Goal: Task Accomplishment & Management: Manage account settings

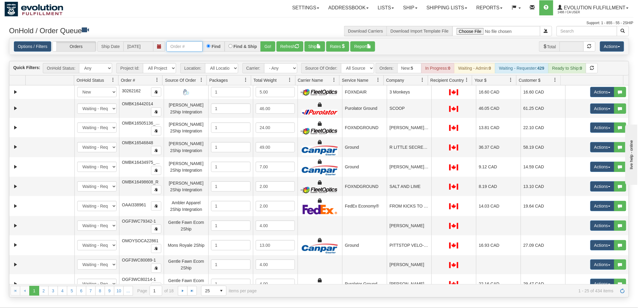
click at [189, 48] on input "text" at bounding box center [184, 46] width 36 height 10
type input "558556"
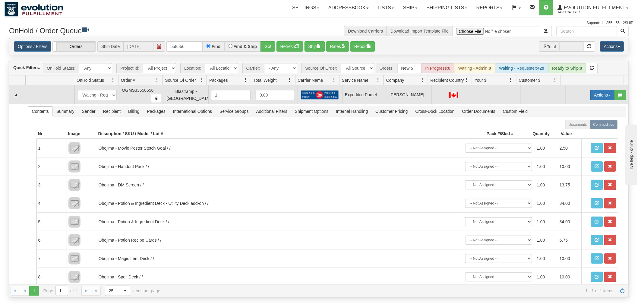
click at [600, 92] on button "Actions" at bounding box center [602, 95] width 24 height 10
click at [591, 122] on span "Rate All Services" at bounding box center [590, 122] width 36 height 5
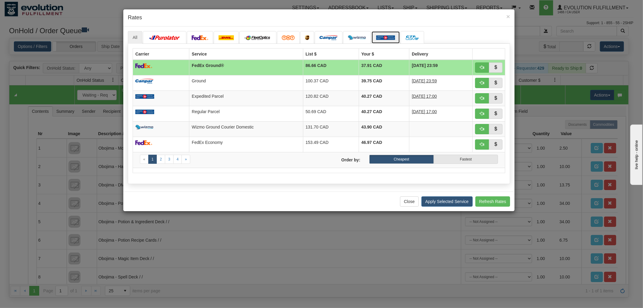
click at [383, 38] on img at bounding box center [385, 37] width 19 height 5
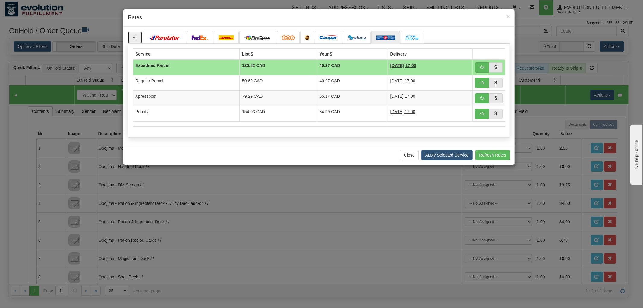
click at [132, 38] on link "All" at bounding box center [135, 37] width 14 height 13
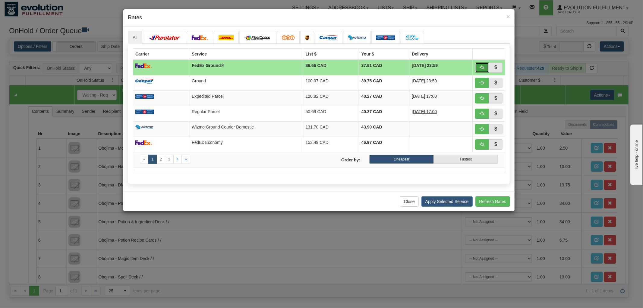
click at [479, 66] on button "button" at bounding box center [482, 67] width 14 height 10
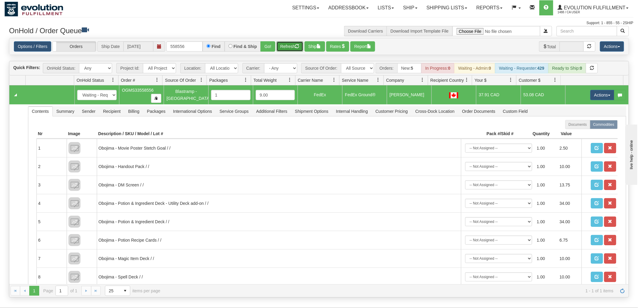
click at [289, 45] on button "Refresh" at bounding box center [289, 46] width 27 height 10
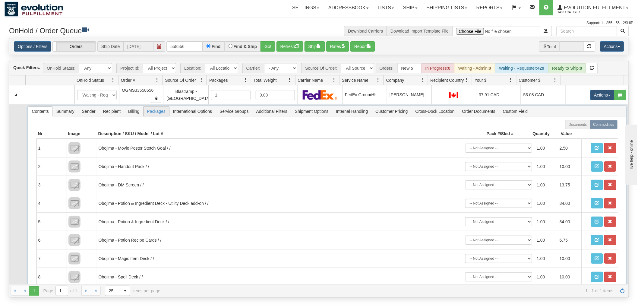
click at [158, 112] on span "Packages" at bounding box center [156, 111] width 26 height 10
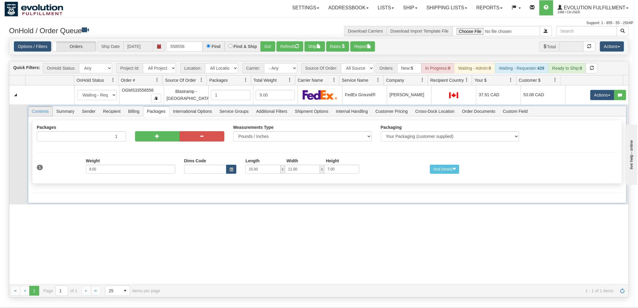
click at [37, 109] on span "Contents" at bounding box center [40, 111] width 24 height 10
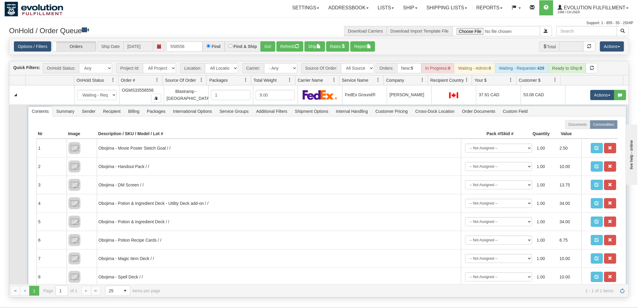
click at [37, 109] on span "Contents" at bounding box center [40, 111] width 24 height 10
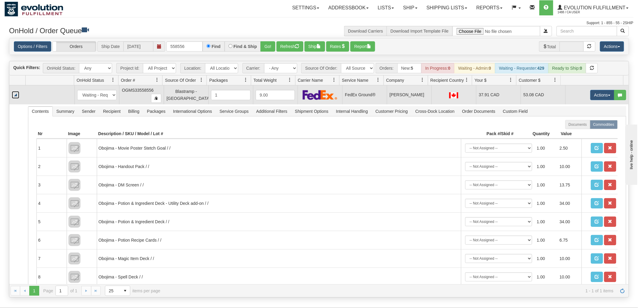
click at [14, 94] on link "Collapse" at bounding box center [16, 95] width 8 height 8
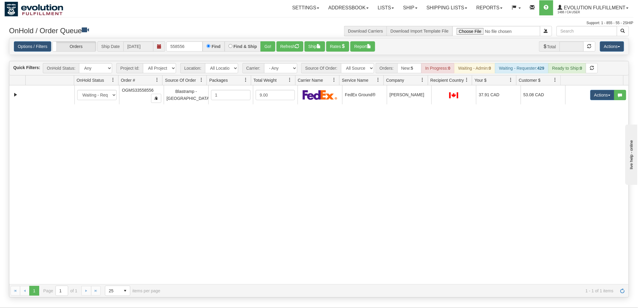
click at [378, 164] on div "31673967 EVOLUTION V3 91243719 91404468 New In Progress Waiting - Admin Waiting…" at bounding box center [318, 184] width 619 height 199
click at [290, 44] on button "Refresh" at bounding box center [289, 46] width 27 height 10
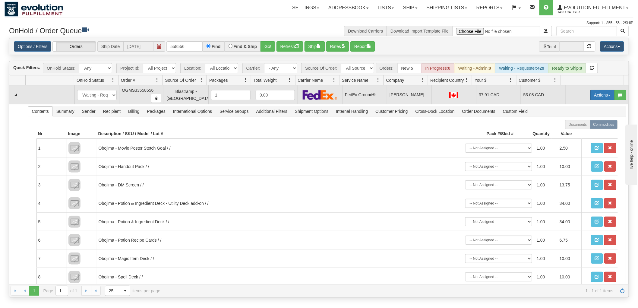
click at [593, 92] on button "Actions" at bounding box center [602, 95] width 24 height 10
click at [577, 131] on span "Ship" at bounding box center [578, 130] width 13 height 5
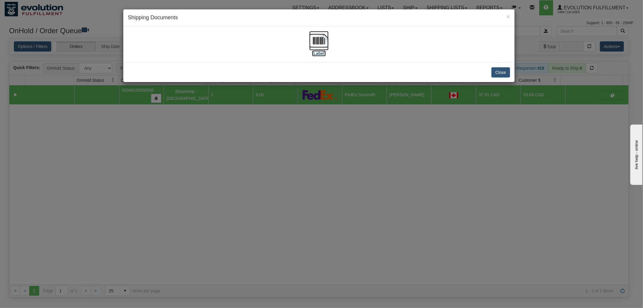
click at [319, 39] on img at bounding box center [318, 40] width 19 height 19
click at [504, 74] on button "Close" at bounding box center [500, 72] width 19 height 10
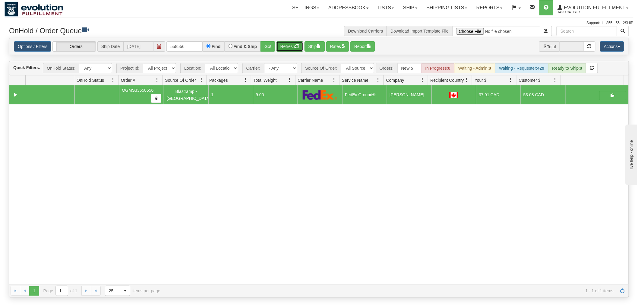
click at [294, 42] on button "Refresh" at bounding box center [289, 46] width 27 height 10
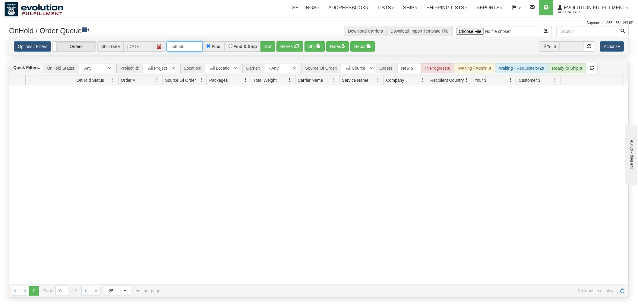
click at [195, 46] on input "558556" at bounding box center [184, 46] width 36 height 10
click at [268, 49] on button "Go!" at bounding box center [267, 46] width 15 height 10
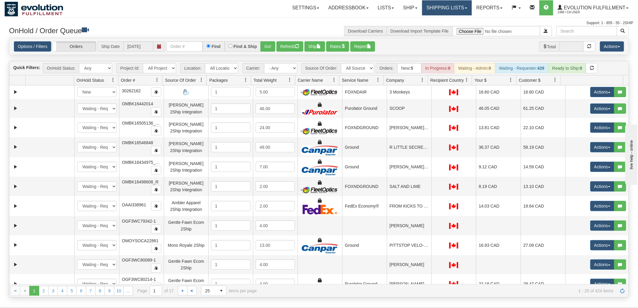
click at [449, 7] on link "Shipping lists" at bounding box center [447, 7] width 50 height 15
click at [436, 22] on span "Current Shipments" at bounding box center [436, 21] width 35 height 5
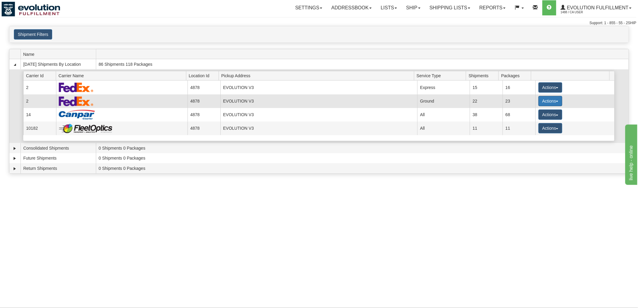
click at [545, 102] on button "Actions" at bounding box center [550, 101] width 24 height 10
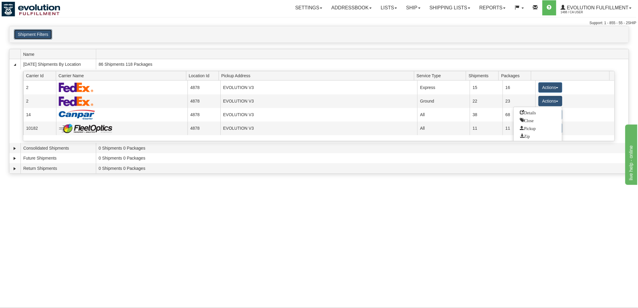
click at [35, 31] on button "Shipment Filters" at bounding box center [33, 34] width 38 height 10
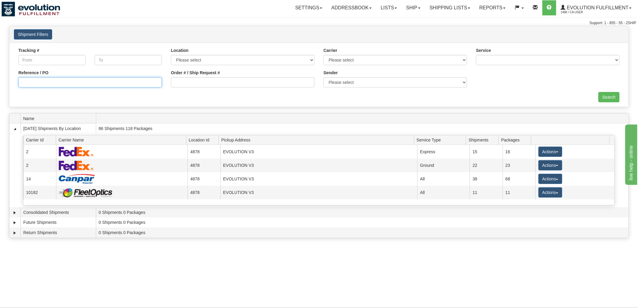
click at [73, 84] on input "Reference / PO" at bounding box center [89, 82] width 143 height 10
click at [218, 80] on input "Order # / Ship Request #" at bounding box center [242, 82] width 143 height 10
type input "58556"
click at [600, 92] on input "Search" at bounding box center [608, 97] width 21 height 10
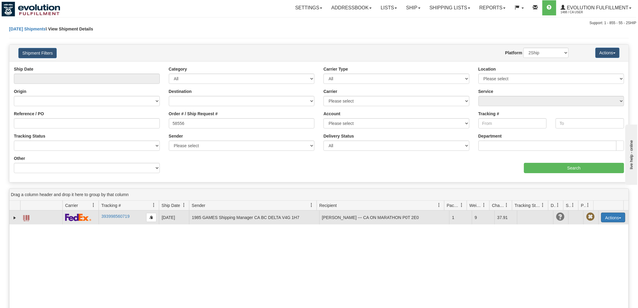
click at [607, 220] on button "Actions" at bounding box center [613, 218] width 24 height 10
click at [580, 255] on link "Delete" at bounding box center [593, 252] width 62 height 8
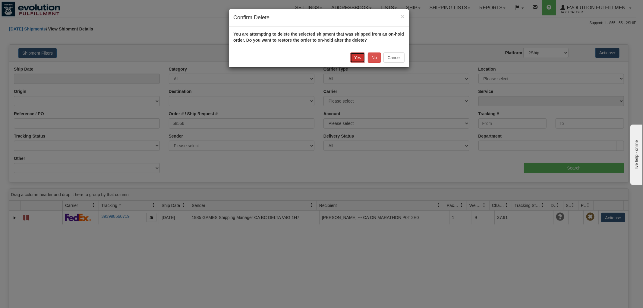
click at [355, 54] on button "Yes" at bounding box center [357, 57] width 15 height 10
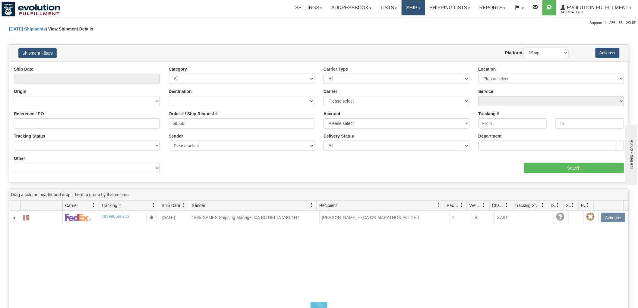
click at [406, 10] on link "Ship" at bounding box center [413, 7] width 23 height 15
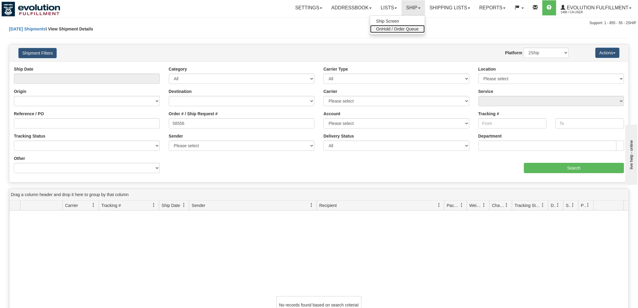
click at [408, 28] on span "OnHold / Order Queue" at bounding box center [397, 29] width 43 height 5
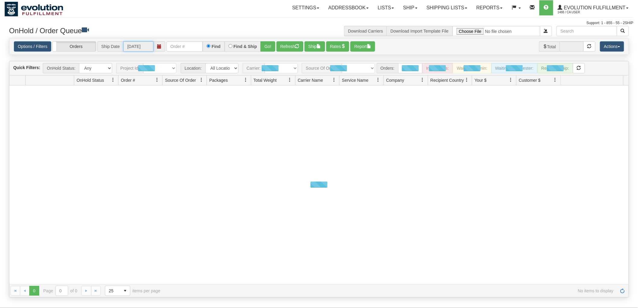
click at [149, 43] on input "[DATE]" at bounding box center [138, 46] width 30 height 10
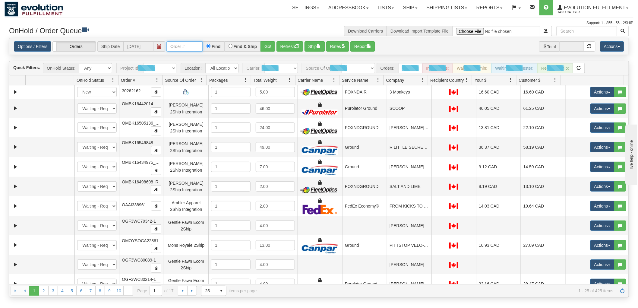
click at [193, 42] on input "text" at bounding box center [184, 46] width 36 height 10
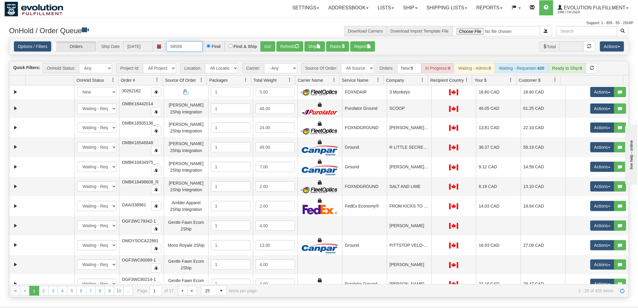
type input "58556"
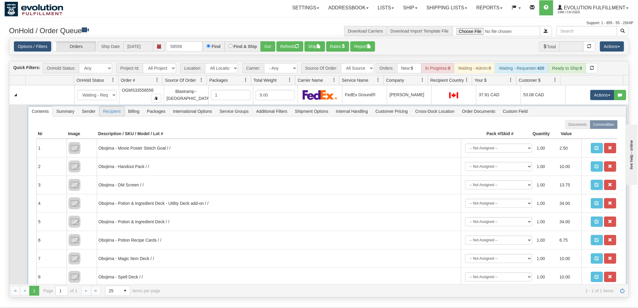
click at [106, 110] on span "Recipient" at bounding box center [111, 111] width 25 height 10
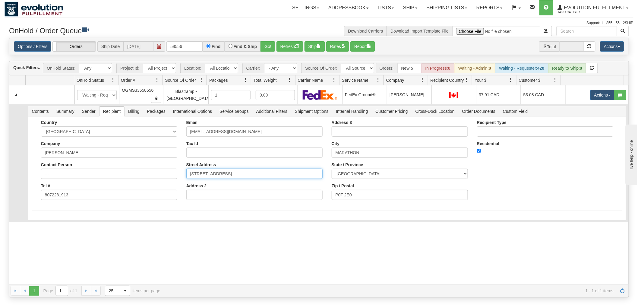
drag, startPoint x: 216, startPoint y: 173, endPoint x: 363, endPoint y: 163, distance: 146.8
click at [363, 163] on div "Country [GEOGRAPHIC_DATA] [GEOGRAPHIC_DATA] [GEOGRAPHIC_DATA] [GEOGRAPHIC_DATA]…" at bounding box center [327, 162] width 590 height 84
type input "[STREET_ADDRESS]"
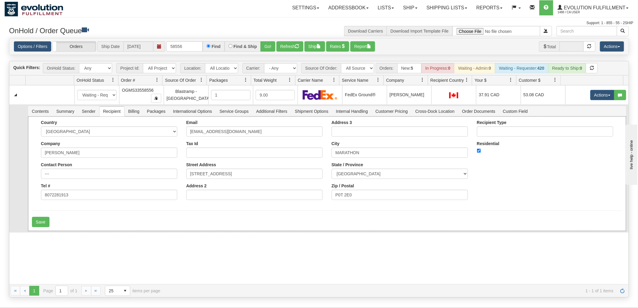
click at [550, 183] on div "Country [GEOGRAPHIC_DATA] [GEOGRAPHIC_DATA] [GEOGRAPHIC_DATA] [GEOGRAPHIC_DATA]…" at bounding box center [327, 162] width 590 height 84
click at [46, 220] on button "Save" at bounding box center [40, 222] width 17 height 10
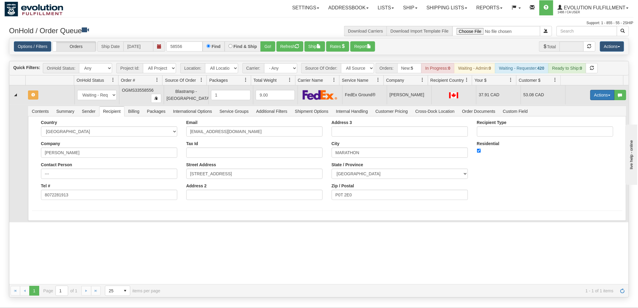
click at [594, 95] on button "Actions" at bounding box center [602, 95] width 24 height 10
click at [579, 122] on span "Rate All Services" at bounding box center [590, 122] width 36 height 5
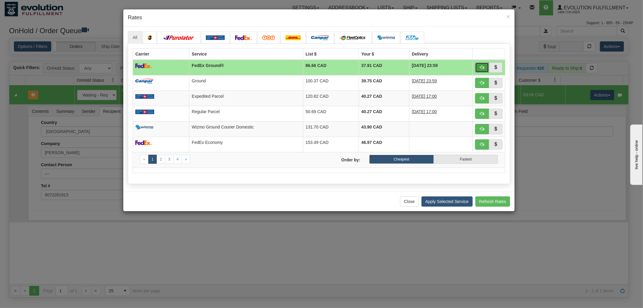
click at [487, 66] on button "button" at bounding box center [482, 67] width 14 height 10
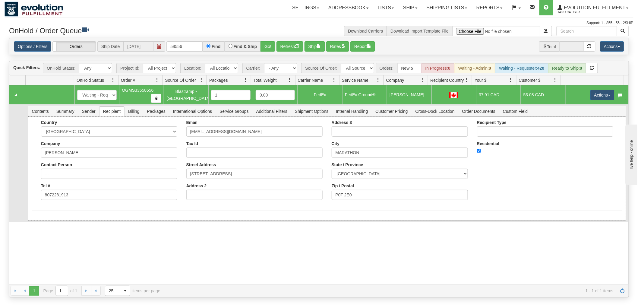
click at [540, 183] on div "Country [GEOGRAPHIC_DATA] [GEOGRAPHIC_DATA] [GEOGRAPHIC_DATA] [GEOGRAPHIC_DATA]…" at bounding box center [327, 162] width 590 height 84
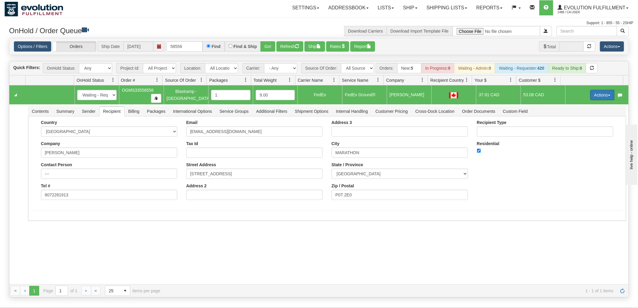
click at [604, 91] on button "Actions" at bounding box center [602, 95] width 24 height 10
click at [576, 130] on span "Ship" at bounding box center [578, 130] width 13 height 5
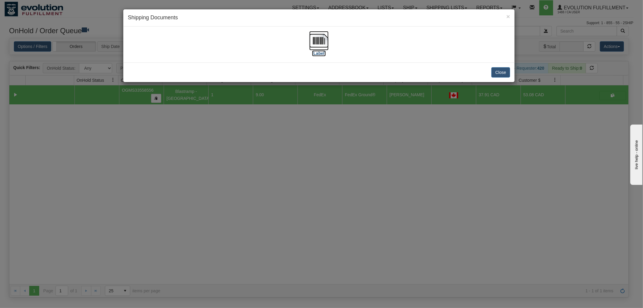
click at [318, 37] on img at bounding box center [318, 40] width 19 height 19
click at [501, 69] on button "Close" at bounding box center [500, 72] width 19 height 10
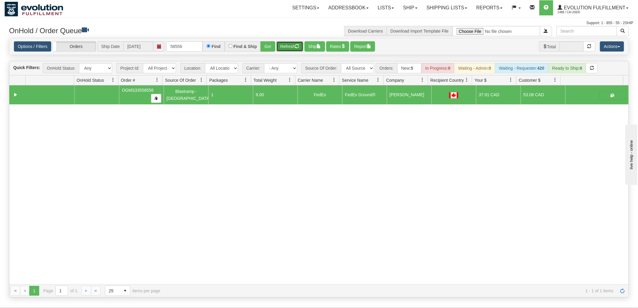
click at [287, 45] on button "Refresh" at bounding box center [289, 46] width 27 height 10
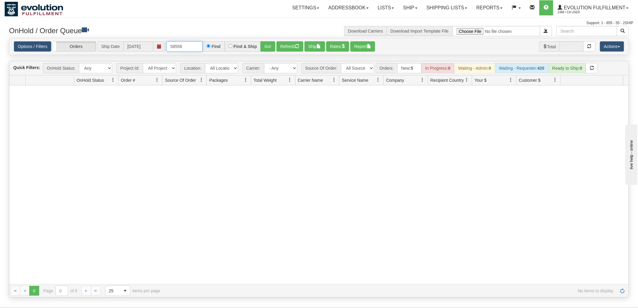
click at [197, 42] on input "58556" at bounding box center [184, 46] width 36 height 10
click at [197, 46] on input "58556" at bounding box center [184, 46] width 36 height 10
click at [279, 67] on select "- Any - Has NO carrier assigned - Has a carrier assigned FleetOptics Inc. My Ca…" at bounding box center [280, 68] width 33 height 10
click at [278, 67] on select "- Any - Has NO carrier assigned - Has a carrier assigned FleetOptics Inc. My Ca…" at bounding box center [280, 68] width 33 height 10
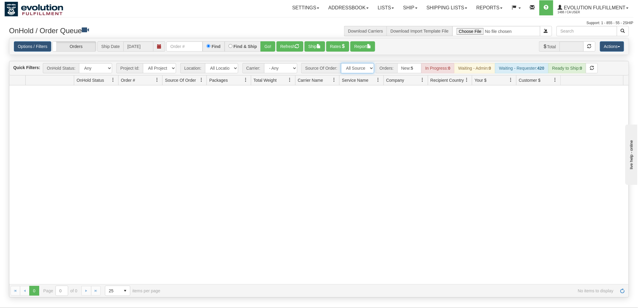
click at [356, 64] on select "All Sources AirBlaster 2Ship Integration Ambler Apparel 2Ship Integration BC [M…" at bounding box center [357, 68] width 33 height 10
select select "EMU Australia 2Ship Integration"
click at [341, 63] on select "All Sources AirBlaster 2Ship Integration Ambler Apparel 2Ship Integration BC [M…" at bounding box center [357, 68] width 33 height 10
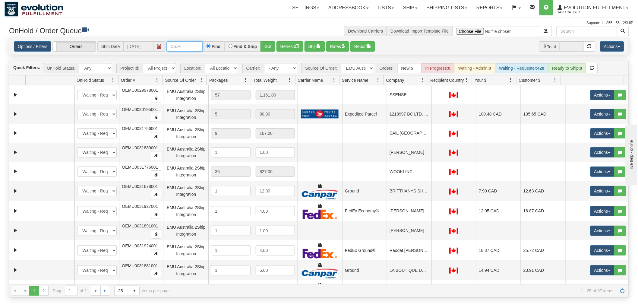
click at [177, 46] on input "text" at bounding box center [184, 46] width 36 height 10
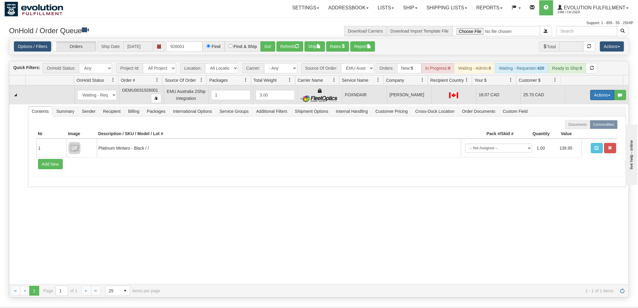
click at [592, 96] on button "Actions" at bounding box center [602, 95] width 24 height 10
click at [581, 130] on link "Ship" at bounding box center [590, 130] width 48 height 8
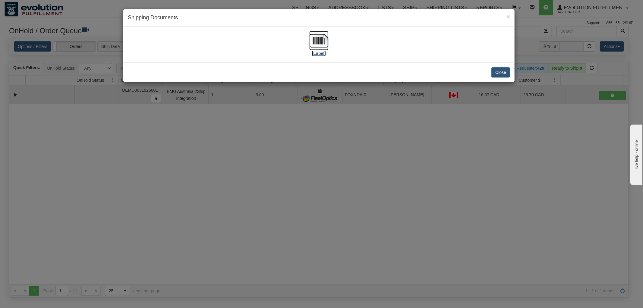
click at [323, 40] on img at bounding box center [318, 40] width 19 height 19
click at [503, 71] on button "Close" at bounding box center [500, 72] width 19 height 10
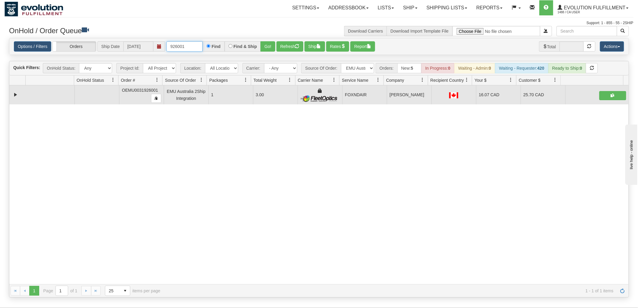
click at [189, 46] on input "926001" at bounding box center [184, 46] width 36 height 10
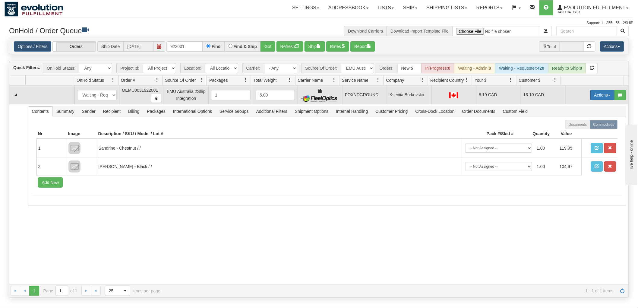
click at [599, 96] on button "Actions" at bounding box center [602, 95] width 24 height 10
click at [575, 131] on span "Ship" at bounding box center [578, 130] width 13 height 5
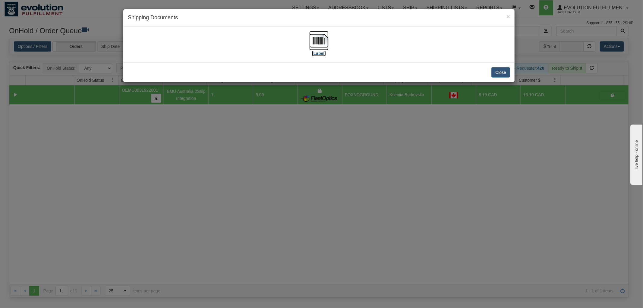
click at [317, 36] on img at bounding box center [318, 40] width 19 height 19
click at [500, 71] on button "Close" at bounding box center [500, 72] width 19 height 10
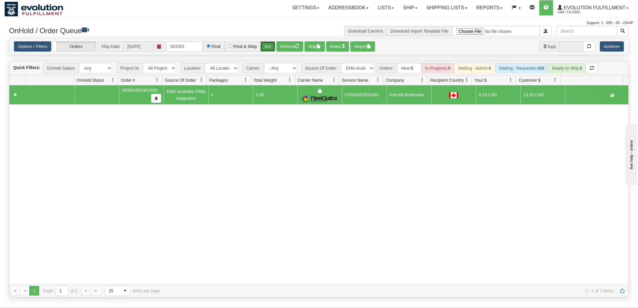
click at [273, 44] on button "Go!" at bounding box center [267, 46] width 15 height 10
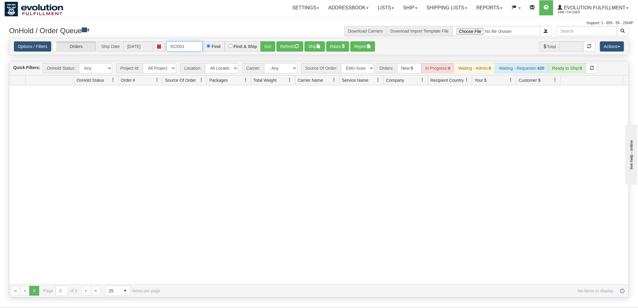
click at [195, 41] on input "922001" at bounding box center [184, 46] width 36 height 10
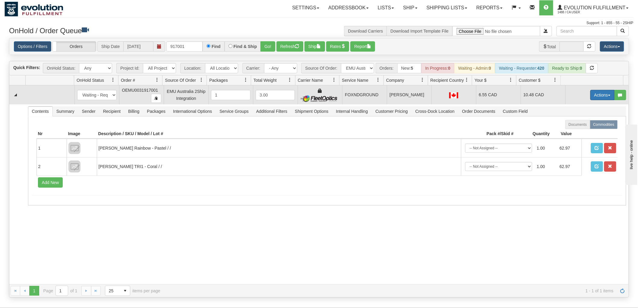
click at [590, 98] on button "Actions" at bounding box center [602, 95] width 24 height 10
click at [575, 129] on span "Ship" at bounding box center [578, 130] width 13 height 5
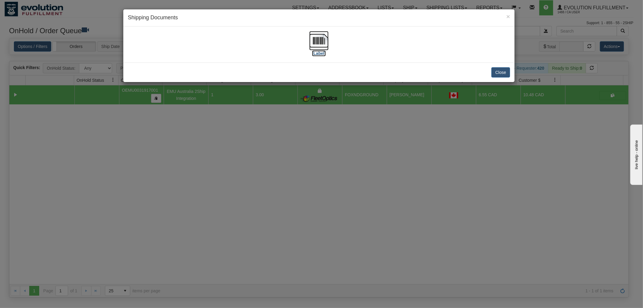
click at [314, 41] on img at bounding box center [318, 40] width 19 height 19
click at [500, 71] on button "Close" at bounding box center [500, 72] width 19 height 10
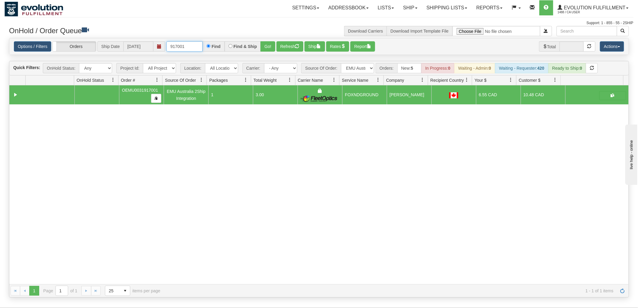
click at [194, 46] on input "917001" at bounding box center [184, 46] width 36 height 10
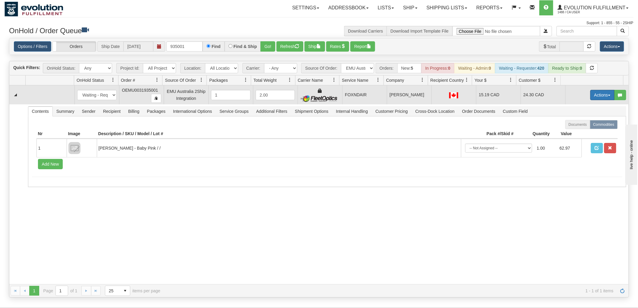
click at [596, 96] on button "Actions" at bounding box center [602, 95] width 24 height 10
click at [573, 131] on span "Ship" at bounding box center [578, 130] width 13 height 5
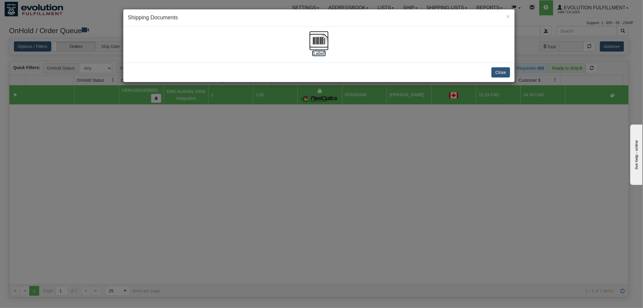
click at [320, 35] on img at bounding box center [318, 40] width 19 height 19
click at [501, 70] on button "Close" at bounding box center [500, 72] width 19 height 10
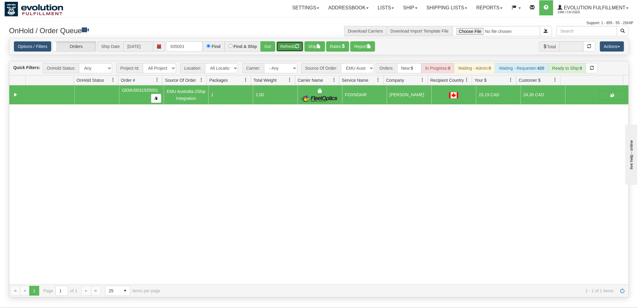
click at [295, 51] on button "Refresh" at bounding box center [289, 46] width 27 height 10
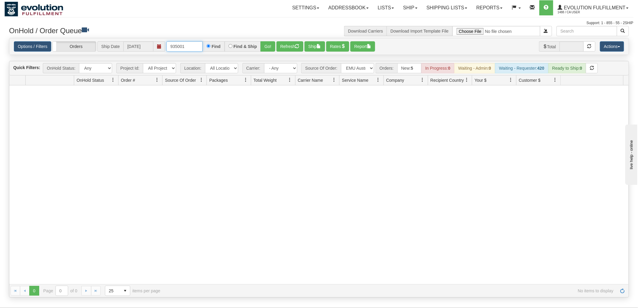
click at [186, 43] on input "935001" at bounding box center [184, 46] width 36 height 10
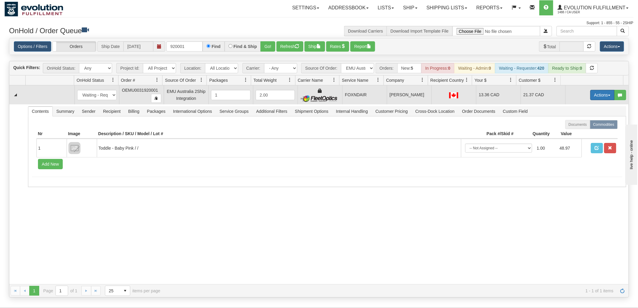
click at [596, 96] on button "Actions" at bounding box center [602, 95] width 24 height 10
click at [572, 131] on span "Ship" at bounding box center [578, 130] width 13 height 5
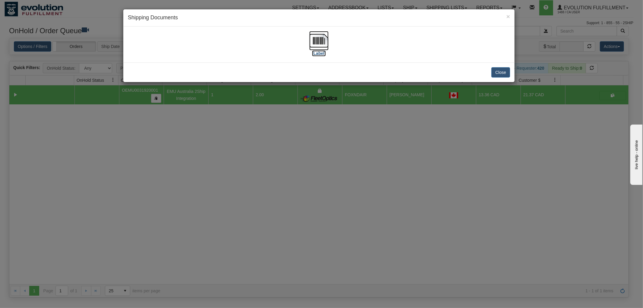
click at [322, 35] on img at bounding box center [318, 40] width 19 height 19
click at [499, 74] on button "Close" at bounding box center [500, 72] width 19 height 10
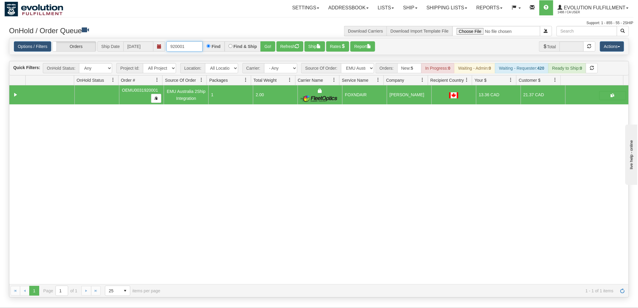
click at [194, 43] on input "920001" at bounding box center [184, 46] width 36 height 10
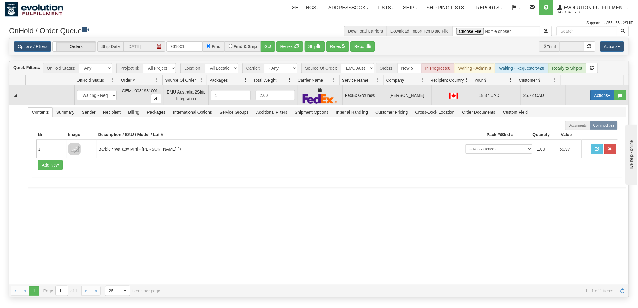
click at [590, 95] on button "Actions" at bounding box center [602, 95] width 24 height 10
click at [581, 129] on link "Ship" at bounding box center [590, 130] width 48 height 8
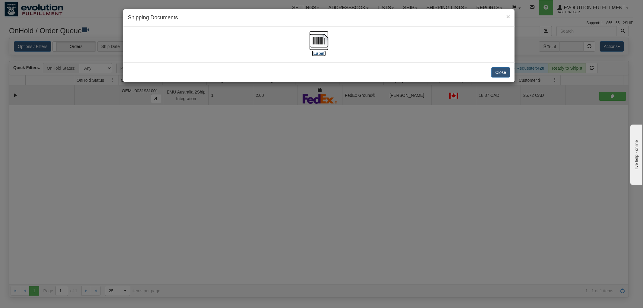
click at [316, 38] on img at bounding box center [318, 40] width 19 height 19
click at [493, 73] on button "Close" at bounding box center [500, 72] width 19 height 10
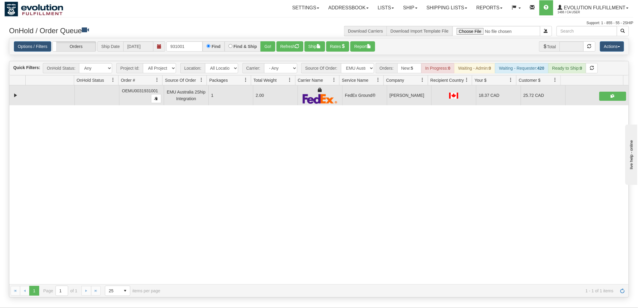
click at [194, 40] on div "Options / Filters Group Shipments Orders Ship Date [DATE] 931001 Find Find & Sh…" at bounding box center [318, 46] width 619 height 16
click at [197, 46] on input "931001" at bounding box center [184, 46] width 36 height 10
type input "41001"
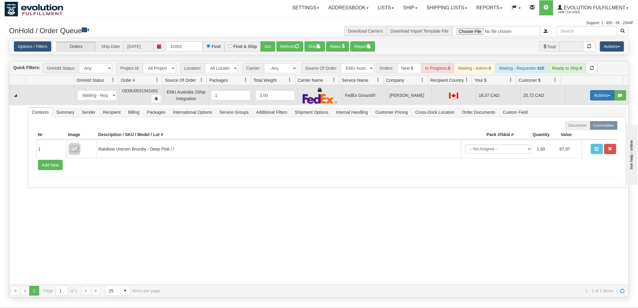
click at [600, 95] on button "Actions" at bounding box center [602, 95] width 24 height 10
click at [578, 128] on span "Ship" at bounding box center [578, 130] width 13 height 5
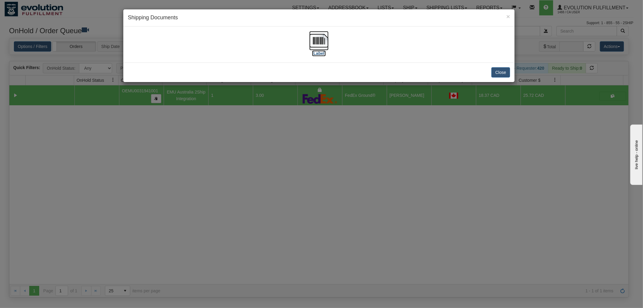
click at [321, 39] on img at bounding box center [318, 40] width 19 height 19
click at [499, 70] on button "Close" at bounding box center [500, 72] width 19 height 10
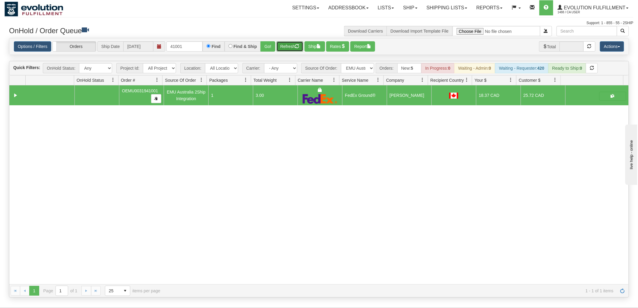
click at [282, 46] on button "Refresh" at bounding box center [289, 46] width 27 height 10
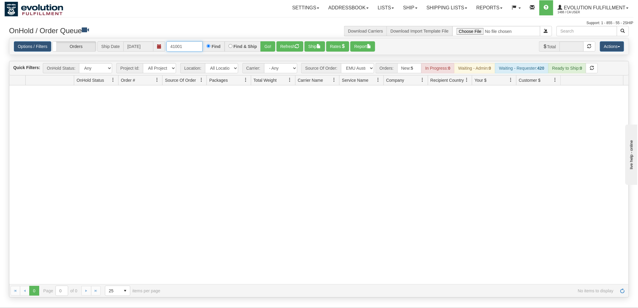
click at [191, 44] on input "41001" at bounding box center [184, 46] width 36 height 10
click at [291, 48] on button "Refresh" at bounding box center [289, 46] width 27 height 10
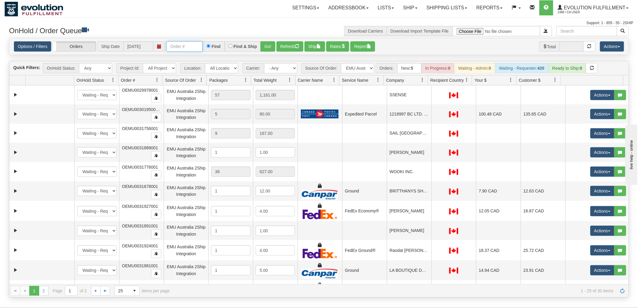
click at [176, 49] on input "text" at bounding box center [184, 46] width 36 height 10
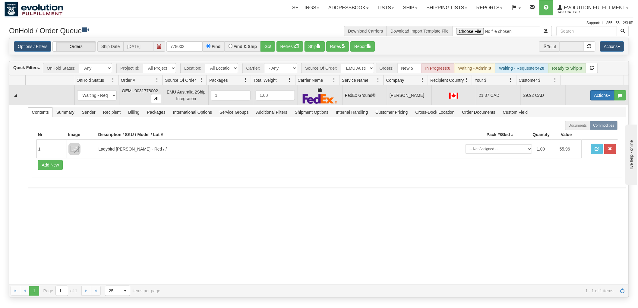
click at [591, 94] on button "Actions" at bounding box center [602, 95] width 24 height 10
click at [573, 130] on span "Ship" at bounding box center [578, 130] width 13 height 5
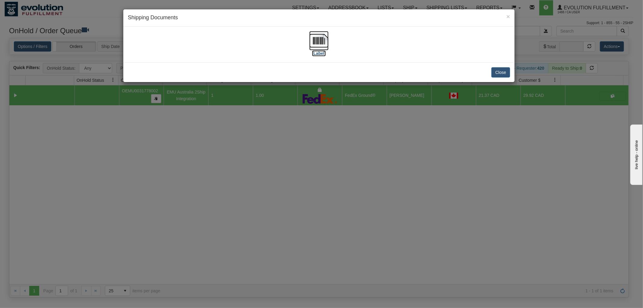
click at [318, 39] on img at bounding box center [318, 40] width 19 height 19
click at [493, 71] on button "Close" at bounding box center [500, 72] width 19 height 10
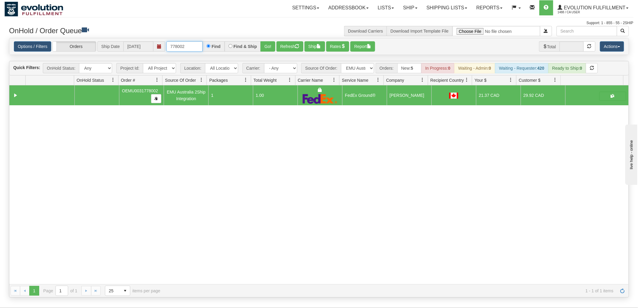
click at [199, 46] on input "778002" at bounding box center [184, 46] width 36 height 10
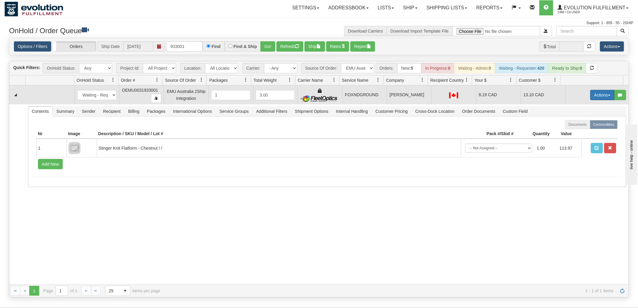
click at [590, 97] on button "Actions" at bounding box center [602, 95] width 24 height 10
click at [578, 130] on span "Ship" at bounding box center [578, 130] width 13 height 5
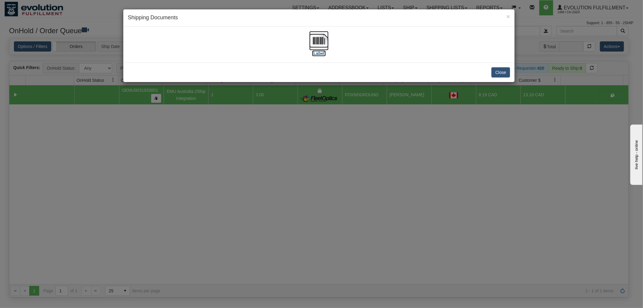
click at [317, 40] on img at bounding box center [318, 40] width 19 height 19
click at [499, 70] on button "Close" at bounding box center [500, 72] width 19 height 10
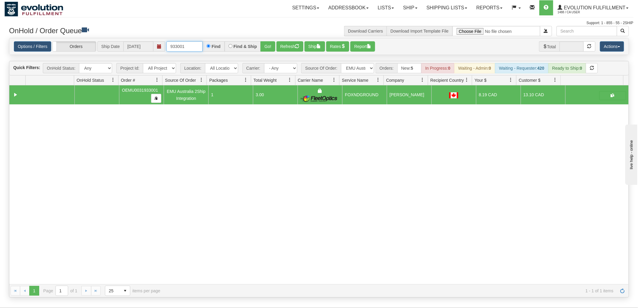
click at [187, 41] on input "933001" at bounding box center [184, 46] width 36 height 10
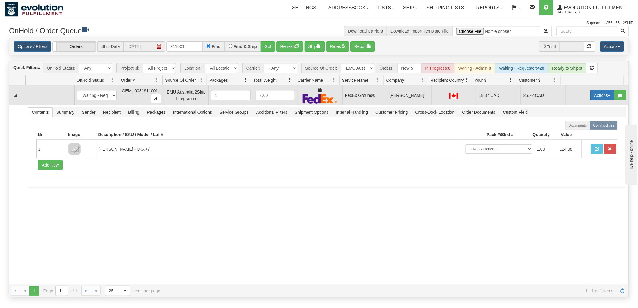
click at [596, 93] on button "Actions" at bounding box center [602, 95] width 24 height 10
click at [576, 130] on span "Ship" at bounding box center [578, 130] width 13 height 5
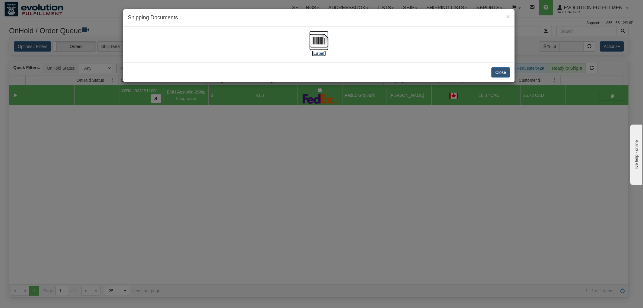
click at [318, 39] on img at bounding box center [318, 40] width 19 height 19
click at [496, 70] on button "Close" at bounding box center [500, 72] width 19 height 10
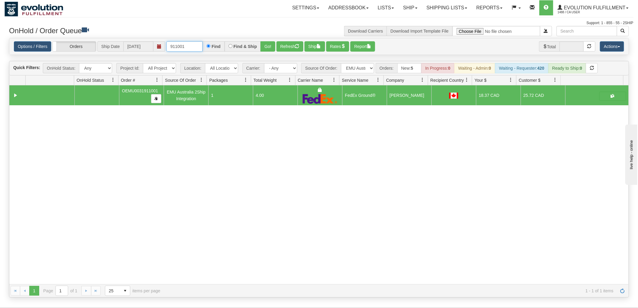
click at [201, 42] on input "911001" at bounding box center [184, 46] width 36 height 10
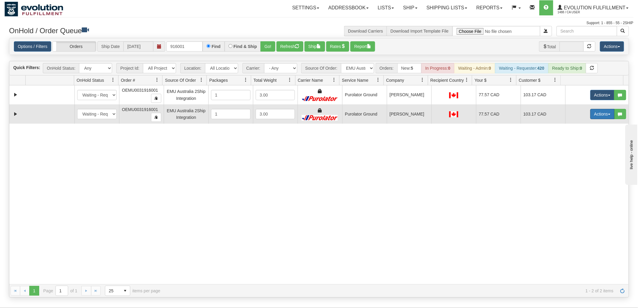
click at [593, 115] on button "Actions" at bounding box center [602, 114] width 24 height 10
click at [577, 155] on span "Delete" at bounding box center [580, 156] width 16 height 5
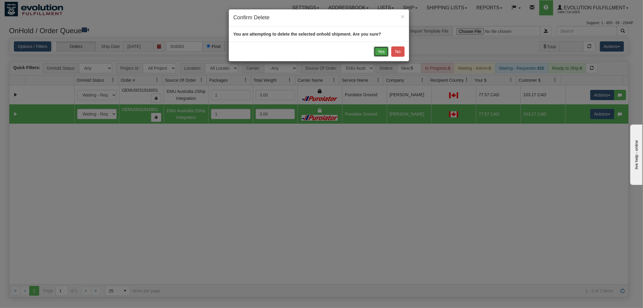
click at [381, 50] on button "Yes" at bounding box center [381, 51] width 15 height 10
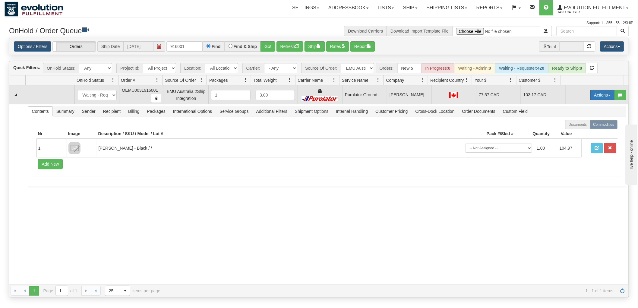
click at [592, 95] on button "Actions" at bounding box center [602, 95] width 24 height 10
click at [576, 122] on span "Rate All Services" at bounding box center [590, 122] width 36 height 5
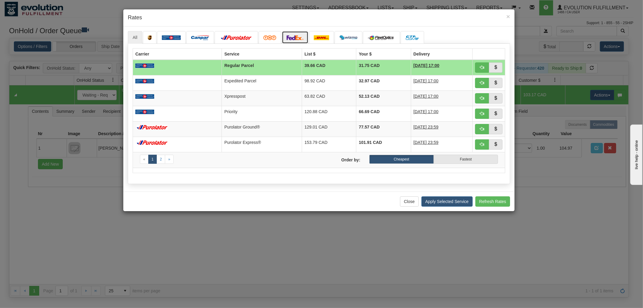
click at [301, 40] on link at bounding box center [295, 37] width 27 height 13
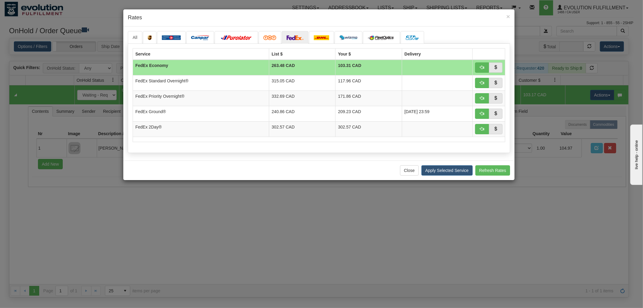
click at [127, 31] on div "All «" at bounding box center [318, 94] width 391 height 134
click at [133, 33] on link "All" at bounding box center [135, 37] width 14 height 13
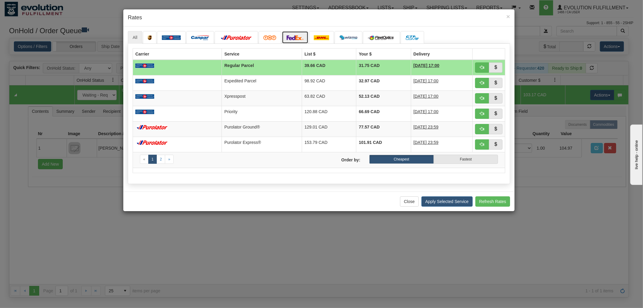
click at [288, 39] on img at bounding box center [295, 37] width 17 height 5
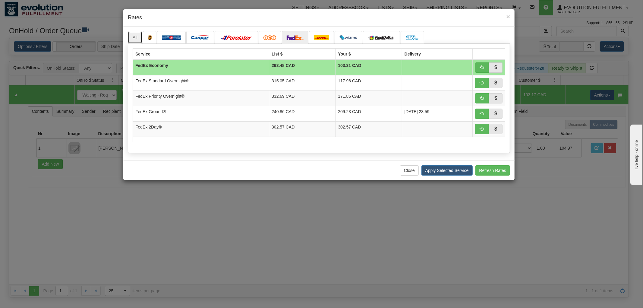
click at [140, 35] on link "All" at bounding box center [135, 37] width 14 height 13
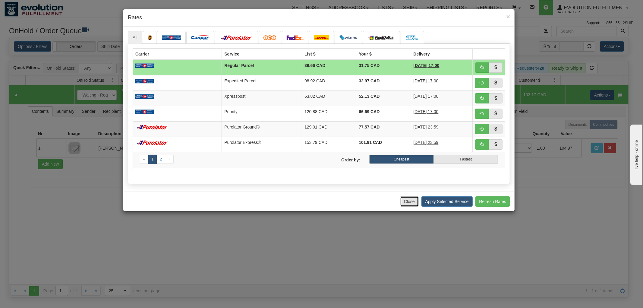
click at [403, 201] on button "Close" at bounding box center [409, 201] width 19 height 10
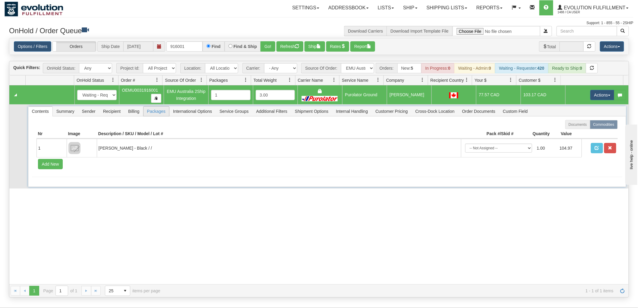
click at [158, 111] on span "Packages" at bounding box center [156, 111] width 26 height 10
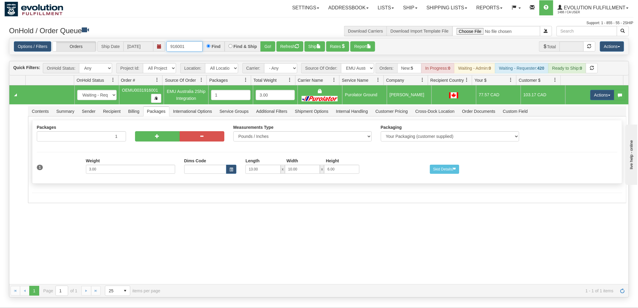
click at [190, 49] on input "916001" at bounding box center [184, 46] width 36 height 10
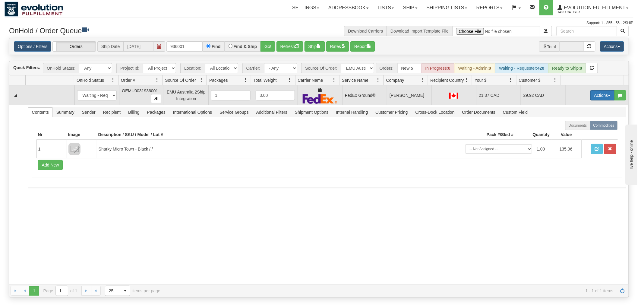
click at [592, 93] on button "Actions" at bounding box center [602, 95] width 24 height 10
click at [576, 128] on span "Ship" at bounding box center [578, 130] width 13 height 5
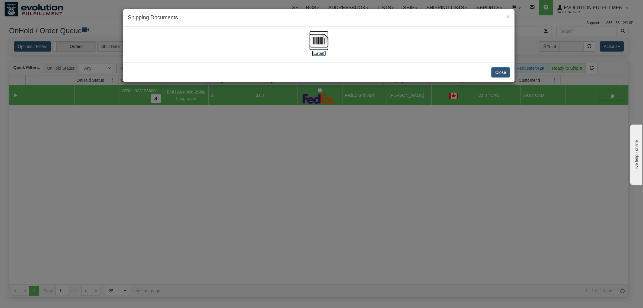
click at [319, 37] on img at bounding box center [318, 40] width 19 height 19
click at [504, 70] on button "Close" at bounding box center [500, 72] width 19 height 10
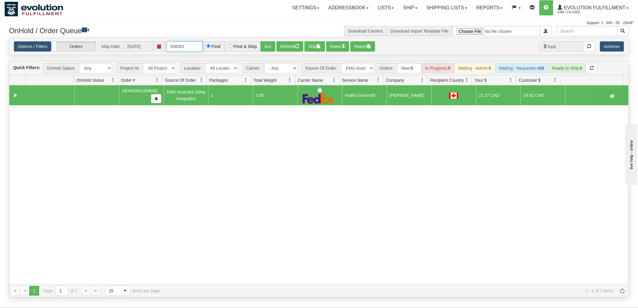
click at [187, 47] on input "936001" at bounding box center [184, 46] width 36 height 10
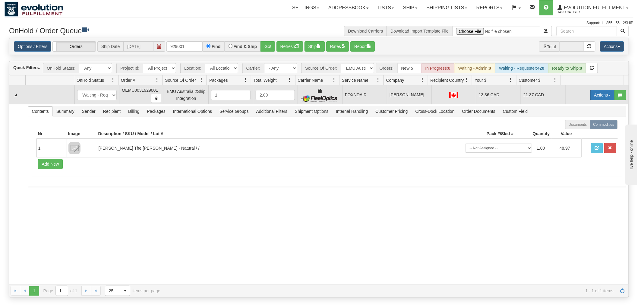
click at [590, 92] on button "Actions" at bounding box center [602, 95] width 24 height 10
click at [576, 129] on span "Ship" at bounding box center [578, 130] width 13 height 5
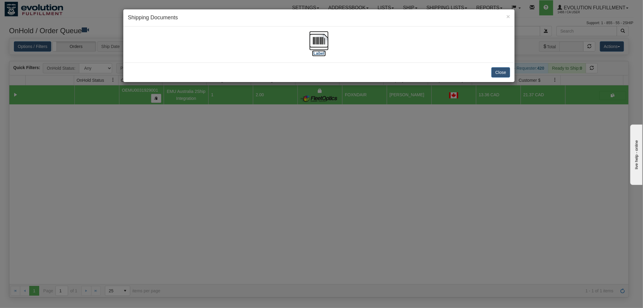
click at [314, 40] on img at bounding box center [318, 40] width 19 height 19
click at [494, 71] on button "Close" at bounding box center [500, 72] width 19 height 10
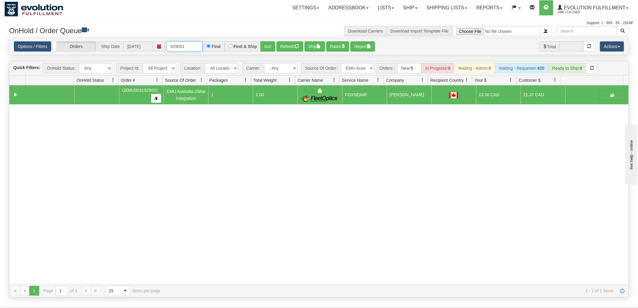
click at [191, 44] on input "929001" at bounding box center [184, 46] width 36 height 10
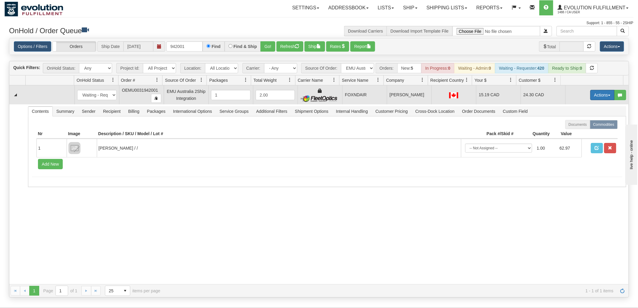
click at [597, 95] on button "Actions" at bounding box center [602, 95] width 24 height 10
click at [577, 128] on span "Ship" at bounding box center [578, 130] width 13 height 5
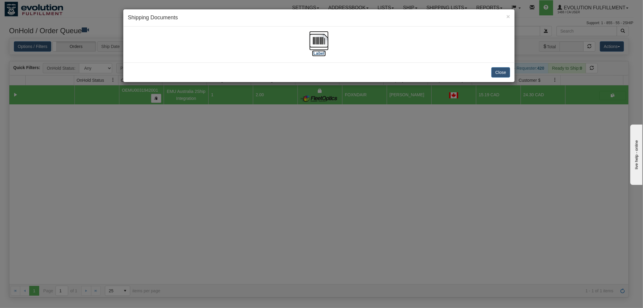
click at [319, 40] on img at bounding box center [318, 40] width 19 height 19
click at [501, 70] on button "Close" at bounding box center [500, 72] width 19 height 10
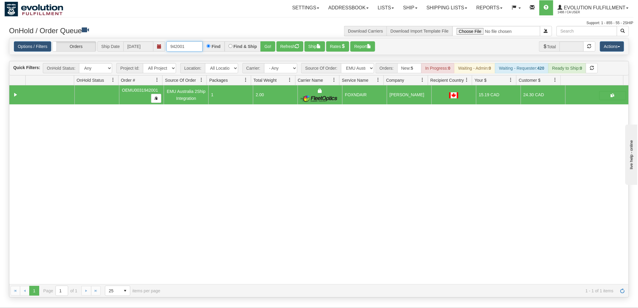
click at [185, 45] on input "942001" at bounding box center [184, 46] width 36 height 10
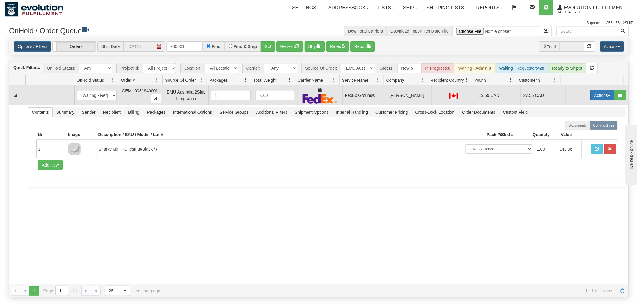
click at [595, 93] on button "Actions" at bounding box center [602, 95] width 24 height 10
click at [577, 128] on span "Ship" at bounding box center [578, 130] width 13 height 5
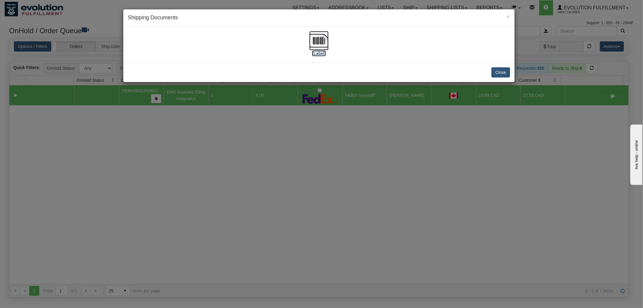
click at [321, 39] on img at bounding box center [318, 40] width 19 height 19
click at [501, 68] on button "Close" at bounding box center [500, 72] width 19 height 10
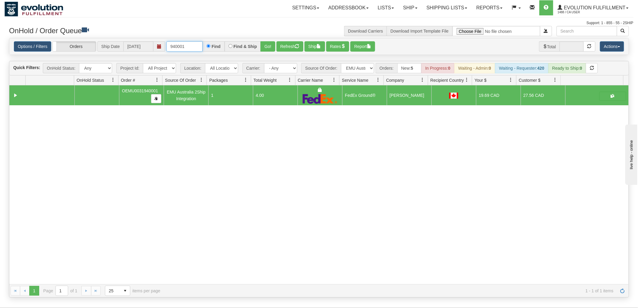
click at [193, 46] on input "940001" at bounding box center [184, 46] width 36 height 10
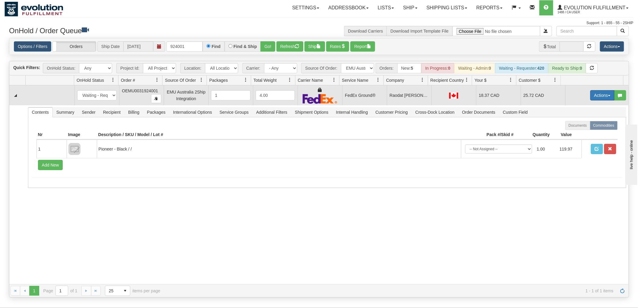
click at [600, 96] on button "Actions" at bounding box center [602, 95] width 24 height 10
click at [576, 129] on span "Ship" at bounding box center [578, 130] width 13 height 5
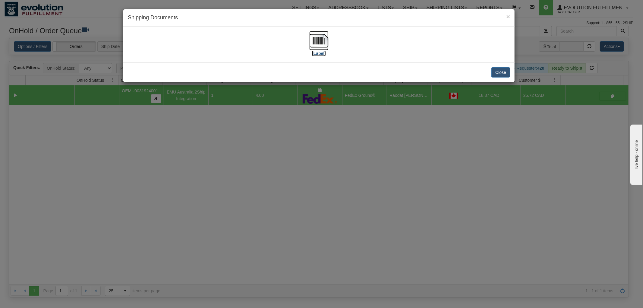
click at [315, 39] on img at bounding box center [318, 40] width 19 height 19
click at [496, 70] on button "Close" at bounding box center [500, 72] width 19 height 10
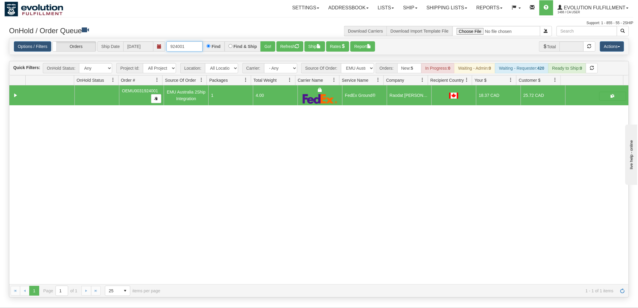
click at [193, 46] on input "924001" at bounding box center [184, 46] width 36 height 10
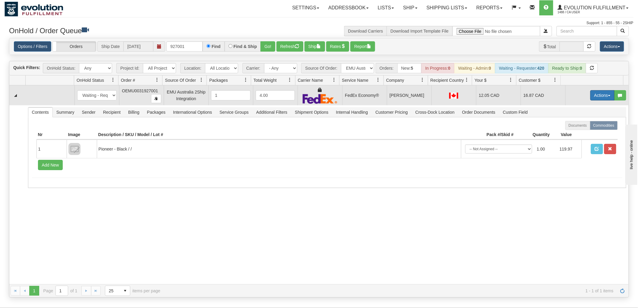
click at [601, 90] on button "Actions" at bounding box center [602, 95] width 24 height 10
click at [575, 130] on span "Ship" at bounding box center [578, 130] width 13 height 5
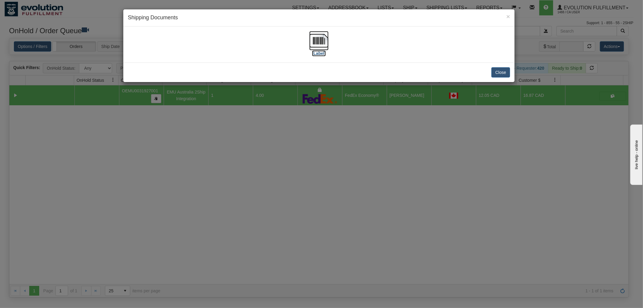
click at [318, 37] on img at bounding box center [318, 40] width 19 height 19
click at [498, 74] on button "Close" at bounding box center [500, 72] width 19 height 10
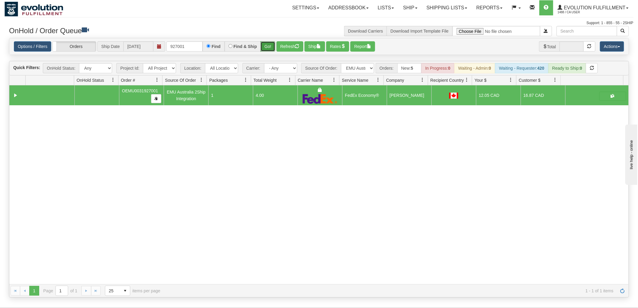
click at [266, 47] on button "Go!" at bounding box center [267, 46] width 15 height 10
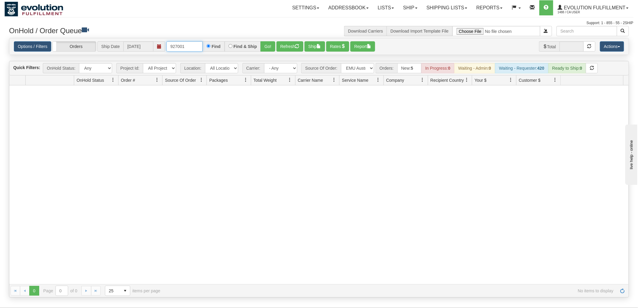
click at [195, 43] on input "927001" at bounding box center [184, 46] width 36 height 10
type input "916001"
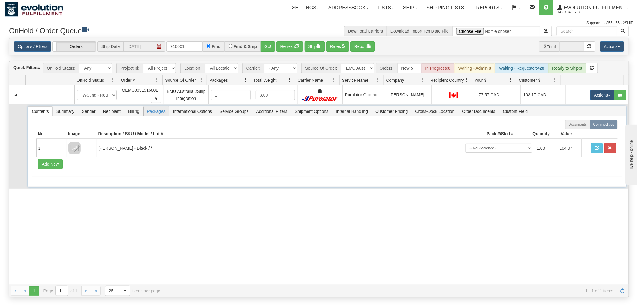
click at [161, 112] on span "Packages" at bounding box center [156, 111] width 26 height 10
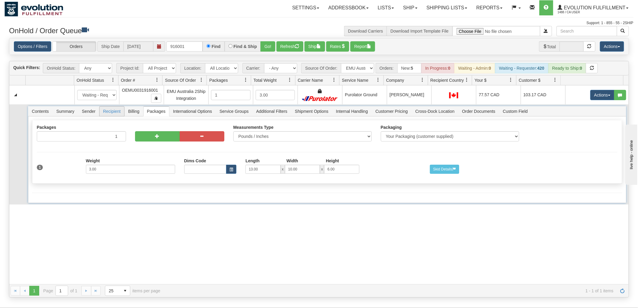
click at [106, 112] on span "Recipient" at bounding box center [111, 111] width 25 height 10
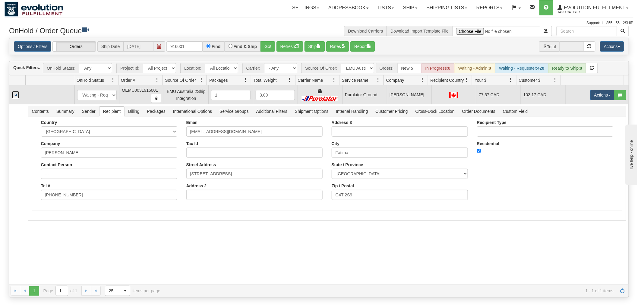
click at [15, 93] on link "Collapse" at bounding box center [16, 95] width 8 height 8
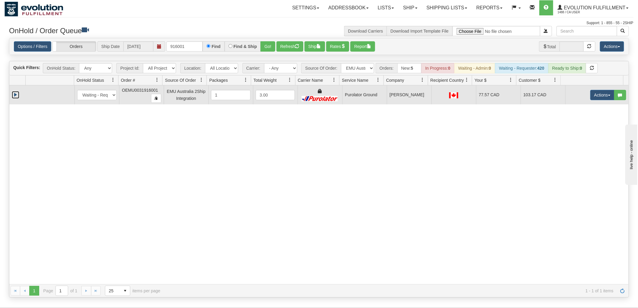
click at [583, 96] on td "Actions Open Refresh Rates Rate All Services Ship Delete Edit Items" at bounding box center [596, 94] width 63 height 19
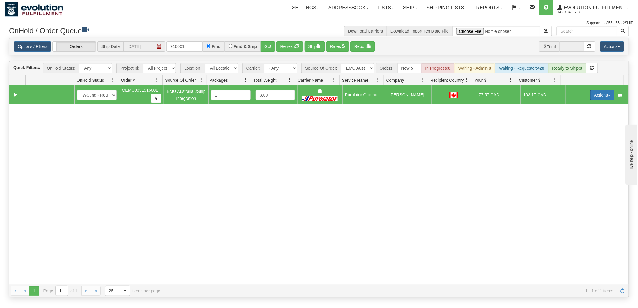
click at [590, 96] on button "Actions" at bounding box center [602, 95] width 24 height 10
click at [582, 121] on span "Rate All Services" at bounding box center [590, 122] width 36 height 5
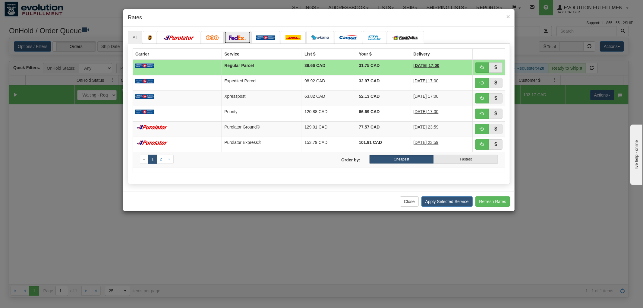
click at [237, 43] on link at bounding box center [237, 37] width 27 height 13
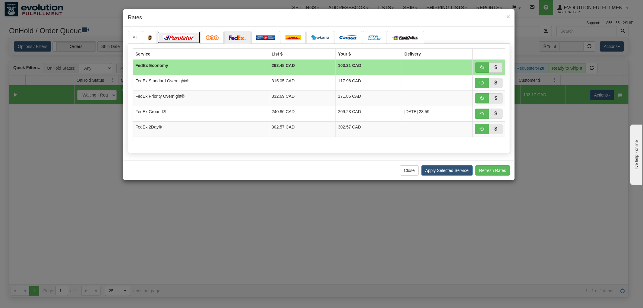
click at [195, 35] on img at bounding box center [179, 37] width 34 height 5
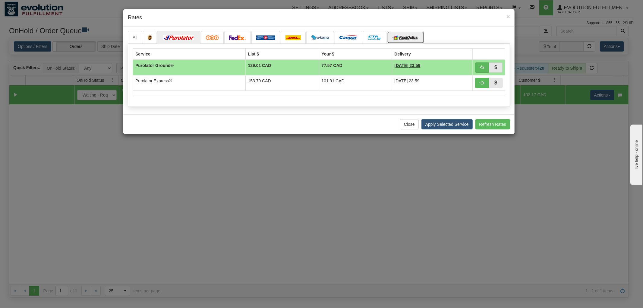
click at [405, 33] on link at bounding box center [405, 37] width 37 height 13
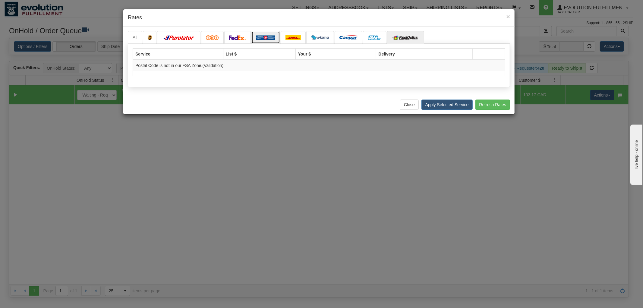
click at [255, 35] on link at bounding box center [265, 37] width 29 height 13
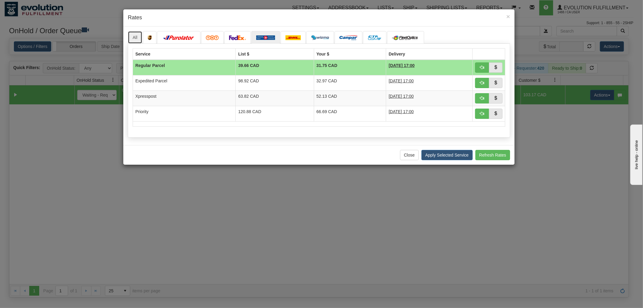
click at [134, 36] on link "All" at bounding box center [135, 37] width 14 height 13
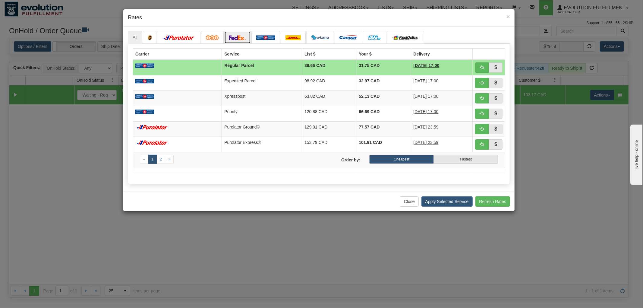
click at [237, 36] on img at bounding box center [237, 37] width 17 height 5
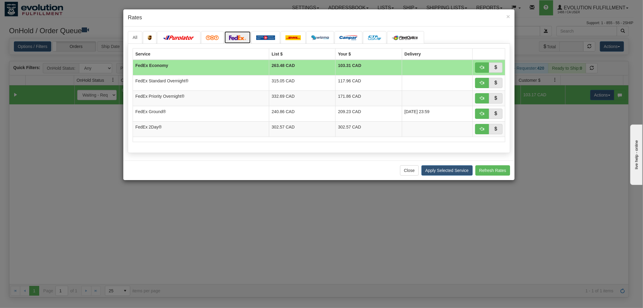
click at [224, 31] on link at bounding box center [237, 37] width 27 height 13
click at [184, 31] on link at bounding box center [178, 37] width 43 height 13
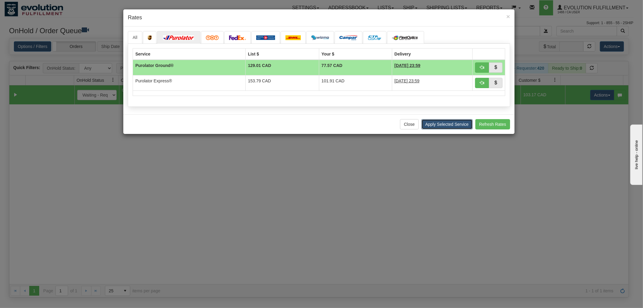
click at [451, 124] on button "Apply Selected Service" at bounding box center [446, 124] width 51 height 10
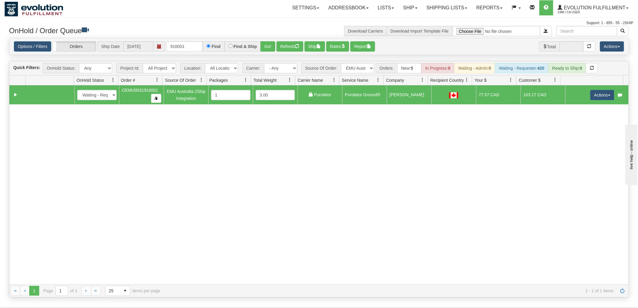
click at [418, 180] on div "31732315 EVOLUTION V3 91391573 91391575 New In Progress Waiting - Admin Waiting…" at bounding box center [318, 184] width 619 height 199
click at [295, 44] on button "Refresh" at bounding box center [289, 46] width 27 height 10
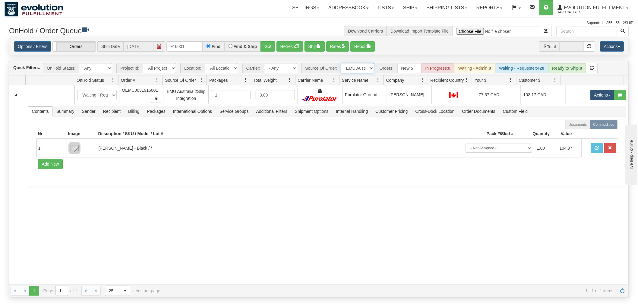
click at [349, 67] on select "All Sources AirBlaster 2Ship Integration Ambler Apparel 2Ship Integration BC [M…" at bounding box center [357, 68] width 33 height 10
select select "grid toolbar"
click at [341, 63] on select "All Sources AirBlaster 2Ship Integration Ambler Apparel 2Ship Integration BC [M…" at bounding box center [357, 68] width 33 height 10
click at [197, 46] on input "916001" at bounding box center [184, 46] width 36 height 10
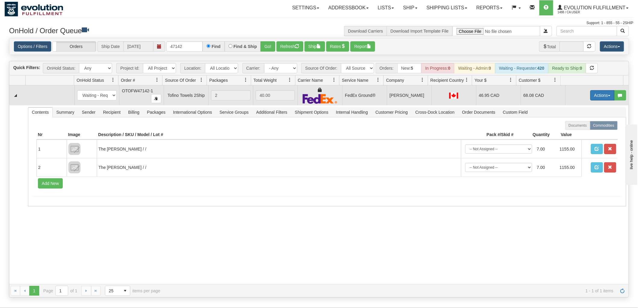
click at [592, 93] on button "Actions" at bounding box center [602, 95] width 24 height 10
click at [574, 131] on span "Ship" at bounding box center [578, 130] width 13 height 5
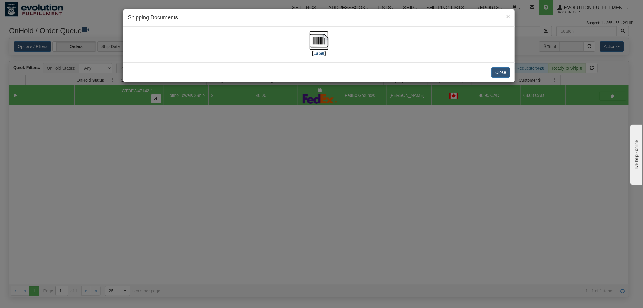
click at [317, 39] on img at bounding box center [318, 40] width 19 height 19
click at [498, 71] on button "Close" at bounding box center [500, 72] width 19 height 10
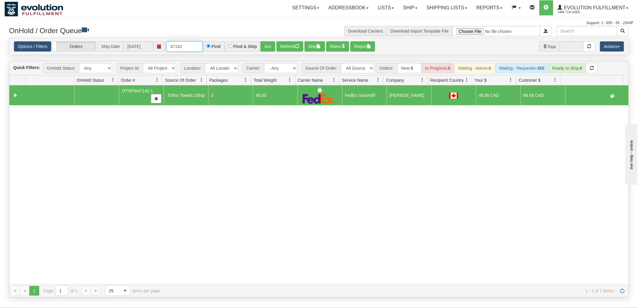
click at [191, 49] on input "47142" at bounding box center [184, 46] width 36 height 10
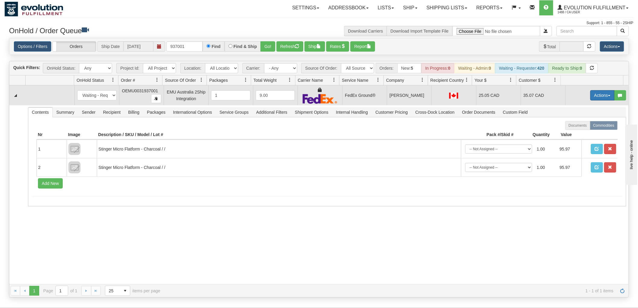
click at [590, 99] on button "Actions" at bounding box center [602, 95] width 24 height 10
click at [579, 130] on link "Ship" at bounding box center [590, 130] width 48 height 8
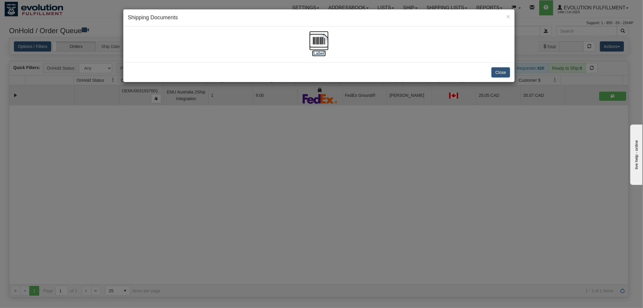
click at [318, 36] on img at bounding box center [318, 40] width 19 height 19
click at [505, 76] on button "Close" at bounding box center [500, 72] width 19 height 10
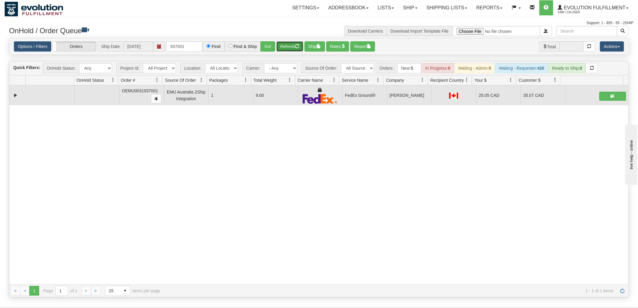
click at [289, 47] on button "Refresh" at bounding box center [289, 46] width 27 height 10
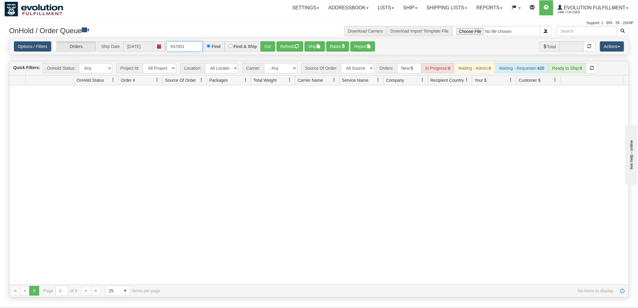
click at [194, 44] on input "937001" at bounding box center [184, 46] width 36 height 10
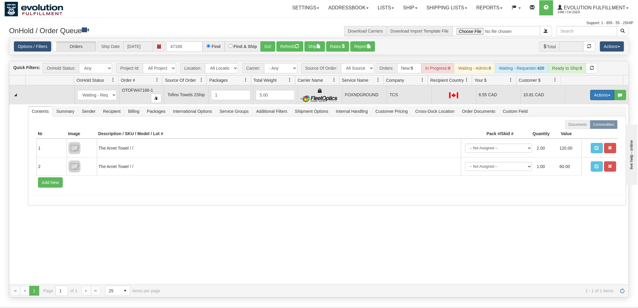
click at [594, 93] on button "Actions" at bounding box center [602, 95] width 24 height 10
click at [573, 131] on span "Ship" at bounding box center [578, 130] width 13 height 5
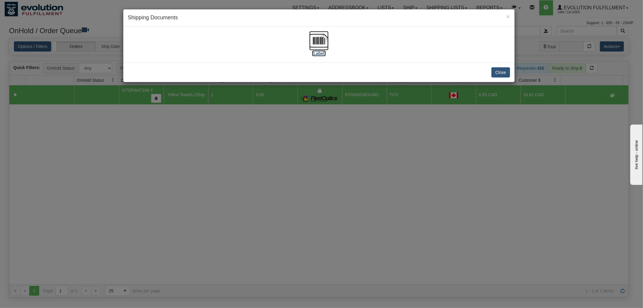
click at [314, 39] on img at bounding box center [318, 40] width 19 height 19
click at [502, 67] on div "Close" at bounding box center [318, 72] width 391 height 20
click at [503, 70] on button "Close" at bounding box center [500, 72] width 19 height 10
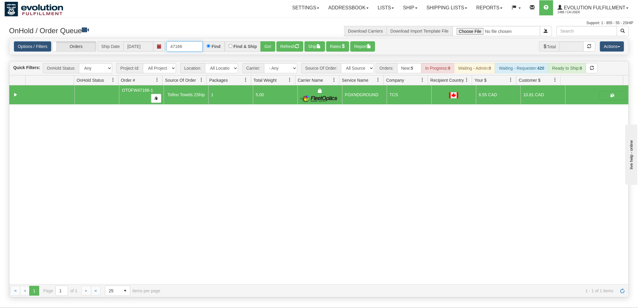
click at [197, 45] on input "47166" at bounding box center [184, 46] width 36 height 10
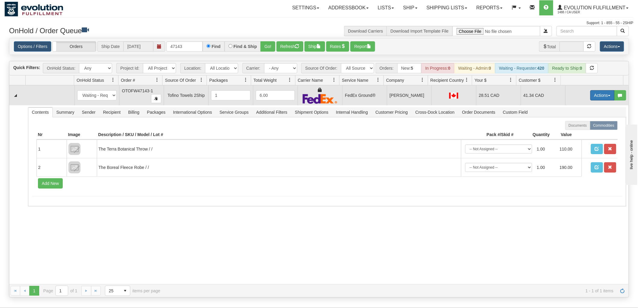
click at [598, 92] on button "Actions" at bounding box center [602, 95] width 24 height 10
click at [579, 130] on link "Ship" at bounding box center [590, 130] width 48 height 8
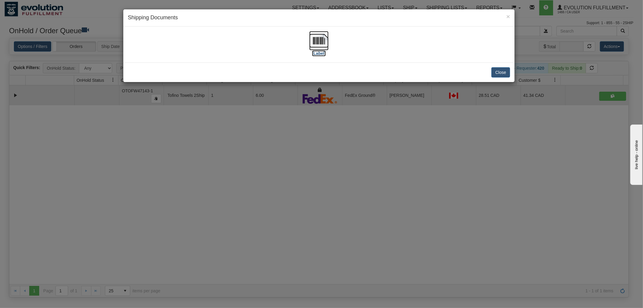
click at [319, 36] on img at bounding box center [318, 40] width 19 height 19
click at [500, 68] on button "Close" at bounding box center [500, 72] width 19 height 10
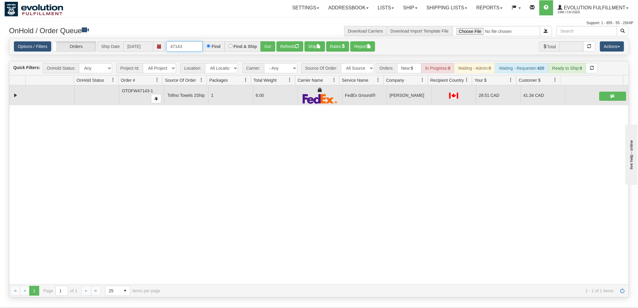
click at [188, 44] on input "47143" at bounding box center [184, 46] width 36 height 10
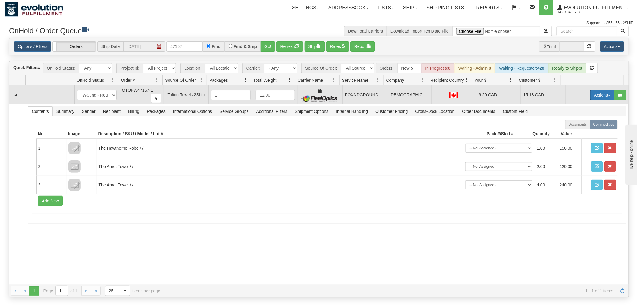
click at [595, 94] on button "Actions" at bounding box center [602, 95] width 24 height 10
click at [572, 130] on span "Ship" at bounding box center [578, 130] width 13 height 5
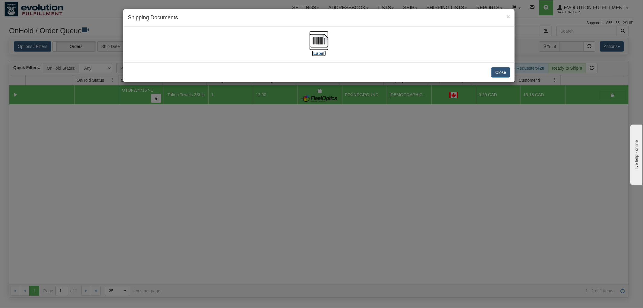
click at [316, 39] on img at bounding box center [318, 40] width 19 height 19
click at [490, 70] on div "Close" at bounding box center [318, 72] width 391 height 20
click at [495, 71] on button "Close" at bounding box center [500, 72] width 19 height 10
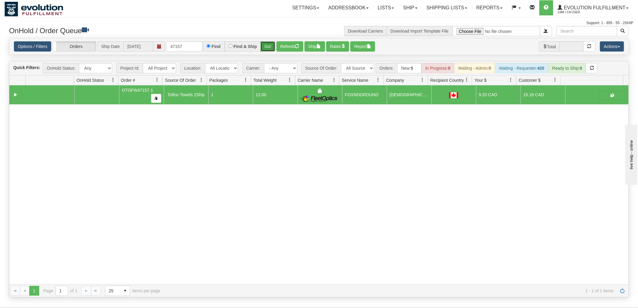
click at [269, 43] on button "Go!" at bounding box center [267, 46] width 15 height 10
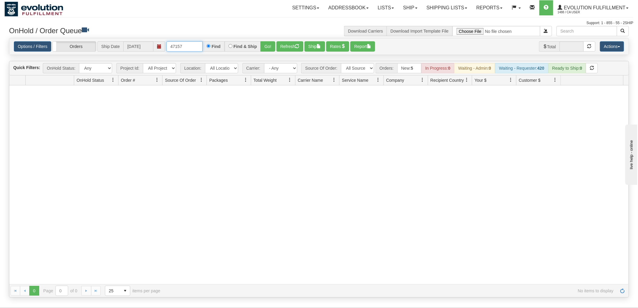
click at [194, 43] on input "47157" at bounding box center [184, 46] width 36 height 10
click at [191, 43] on input "47157" at bounding box center [184, 46] width 36 height 10
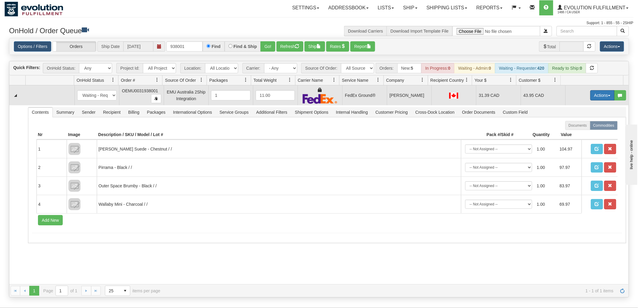
click at [596, 93] on button "Actions" at bounding box center [602, 95] width 24 height 10
click at [575, 133] on link "Ship" at bounding box center [590, 130] width 48 height 8
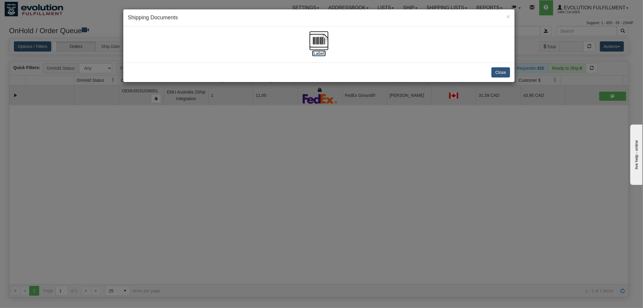
click at [321, 36] on img at bounding box center [318, 40] width 19 height 19
click at [505, 72] on button "Close" at bounding box center [500, 72] width 19 height 10
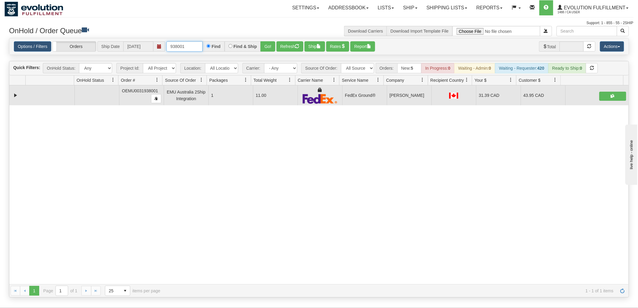
click at [196, 45] on input "938001" at bounding box center [184, 46] width 36 height 10
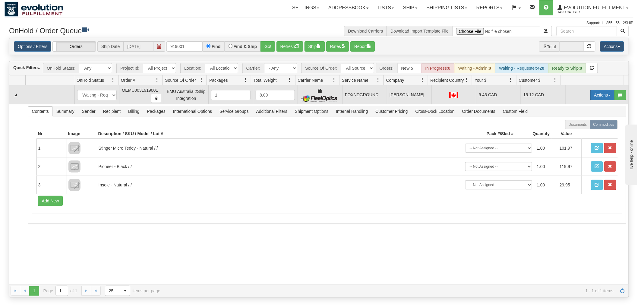
click at [597, 95] on button "Actions" at bounding box center [602, 95] width 24 height 10
click at [572, 132] on link "Ship" at bounding box center [590, 130] width 48 height 8
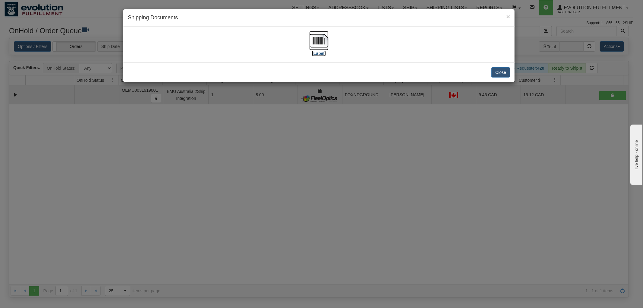
click at [317, 36] on img at bounding box center [318, 40] width 19 height 19
click at [495, 76] on button "Close" at bounding box center [500, 72] width 19 height 10
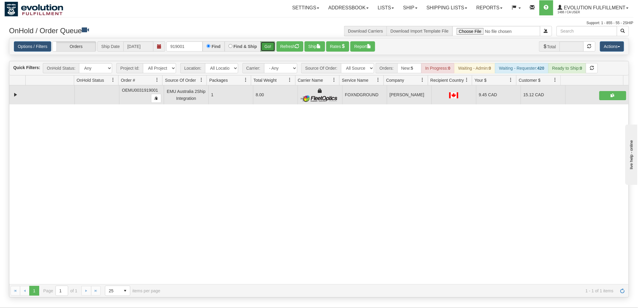
click at [264, 45] on button "Go!" at bounding box center [267, 46] width 15 height 10
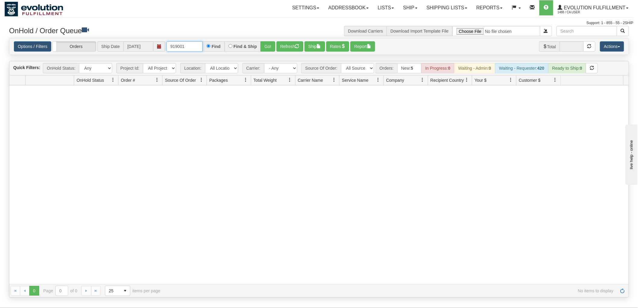
click at [197, 47] on input "919001" at bounding box center [184, 46] width 36 height 10
type input "930001"
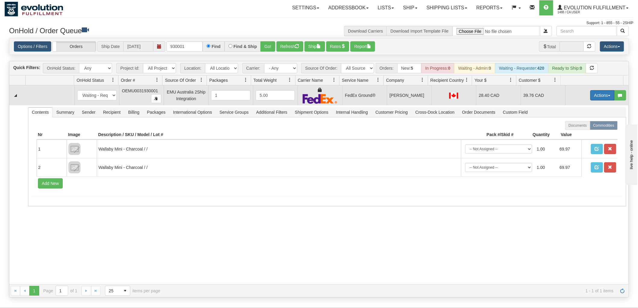
click at [590, 95] on button "Actions" at bounding box center [602, 95] width 24 height 10
click at [576, 128] on span "Ship" at bounding box center [578, 130] width 13 height 5
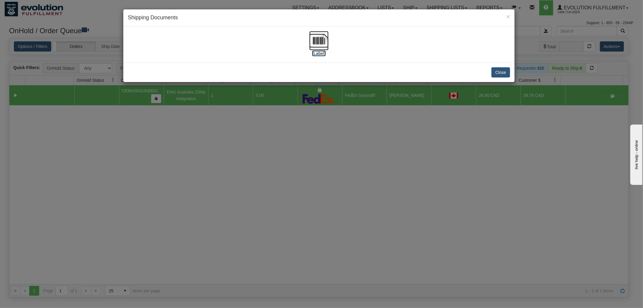
click at [314, 40] on img at bounding box center [318, 40] width 19 height 19
click at [504, 68] on button "Close" at bounding box center [500, 72] width 19 height 10
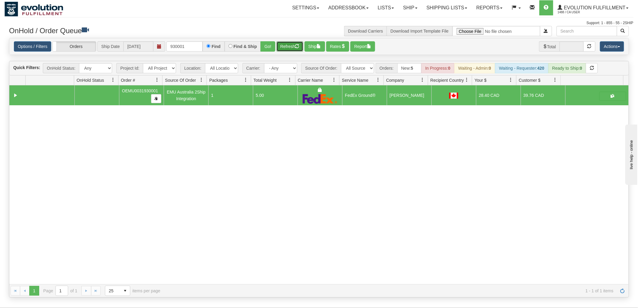
click at [282, 49] on button "Refresh" at bounding box center [289, 46] width 27 height 10
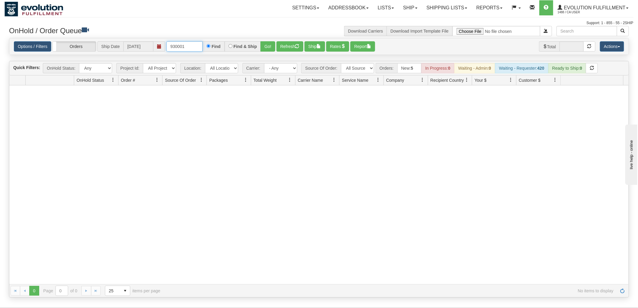
click at [199, 45] on input "930001" at bounding box center [184, 46] width 36 height 10
click at [273, 47] on button "Go!" at bounding box center [267, 46] width 15 height 10
click at [194, 46] on input "930001" at bounding box center [184, 46] width 36 height 10
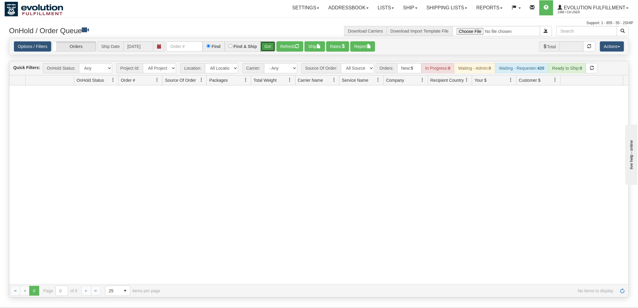
click at [262, 45] on button "Go!" at bounding box center [267, 46] width 15 height 10
